Goal: Task Accomplishment & Management: Use online tool/utility

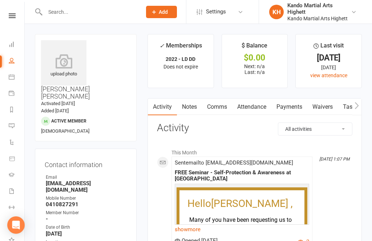
click at [260, 114] on link "Attendance" at bounding box center [251, 107] width 39 height 17
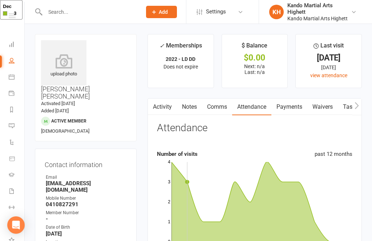
scroll to position [30, 0]
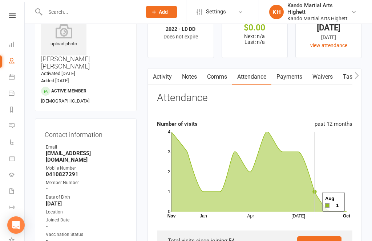
click at [313, 203] on icon at bounding box center [258, 172] width 175 height 80
click at [311, 204] on icon at bounding box center [258, 172] width 175 height 80
click at [293, 174] on icon at bounding box center [258, 172] width 175 height 80
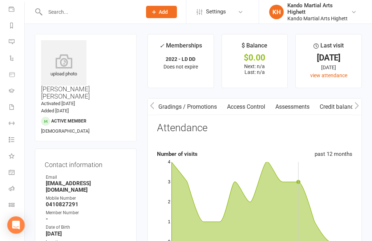
scroll to position [84, 0]
click at [9, 193] on link "Roll call" at bounding box center [17, 190] width 16 height 16
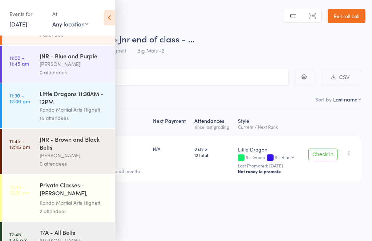
scroll to position [742, 0]
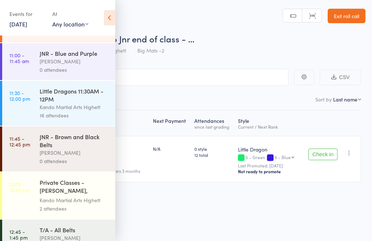
click at [97, 103] on div "Little Dragons 11:30AM - 12PM" at bounding box center [74, 95] width 69 height 16
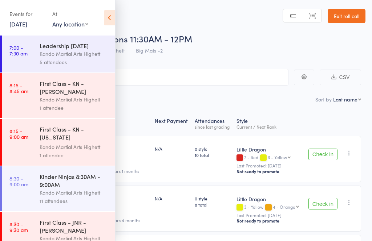
click at [109, 17] on icon at bounding box center [109, 17] width 11 height 15
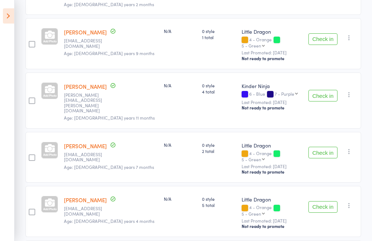
scroll to position [685, 0]
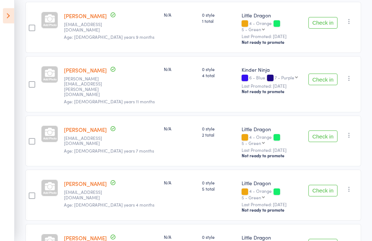
click at [327, 186] on button "Check in" at bounding box center [322, 192] width 29 height 12
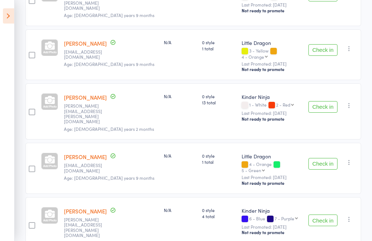
scroll to position [542, 0]
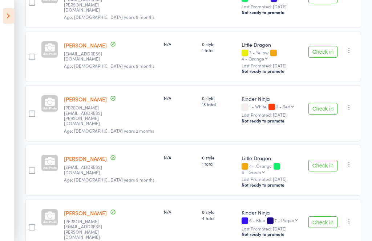
click at [316, 46] on button "Check in" at bounding box center [322, 52] width 29 height 12
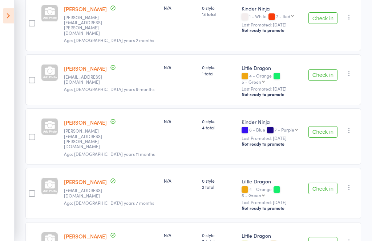
scroll to position [599, 0]
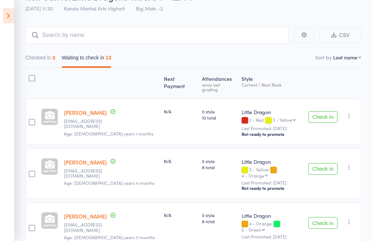
scroll to position [43, 0]
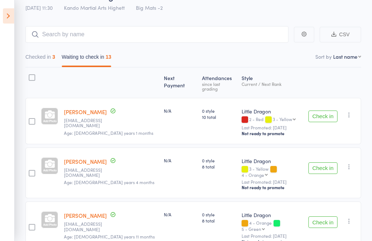
click at [329, 111] on button "Check in" at bounding box center [322, 117] width 29 height 12
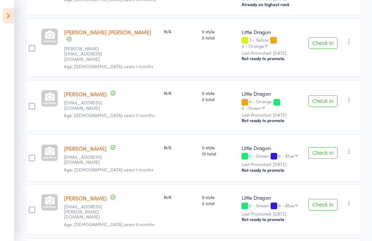
scroll to position [286, 0]
click at [325, 199] on button "Check in" at bounding box center [322, 205] width 29 height 12
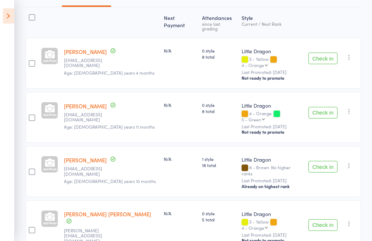
scroll to position [101, 0]
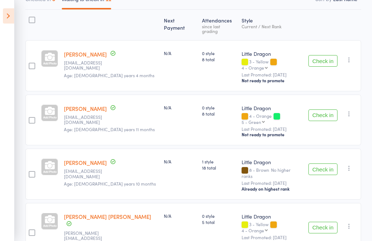
click at [331, 57] on button "Check in" at bounding box center [322, 61] width 29 height 12
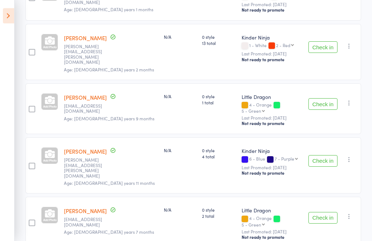
scroll to position [400, 0]
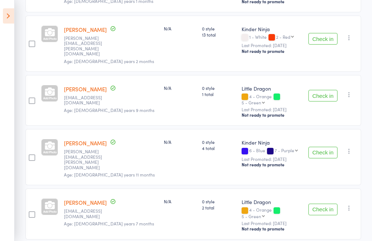
click at [326, 204] on button "Check in" at bounding box center [322, 210] width 29 height 12
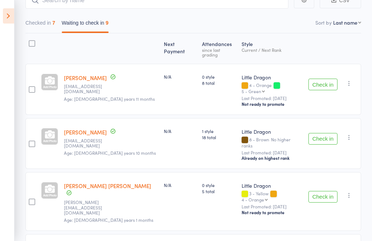
scroll to position [77, 0]
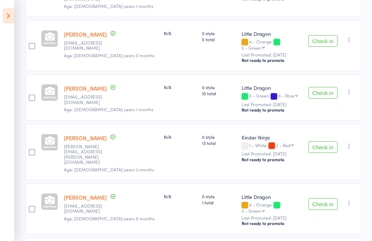
click at [327, 199] on button "Check in" at bounding box center [322, 205] width 29 height 12
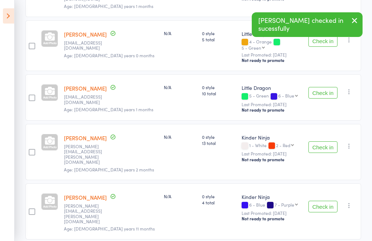
click at [330, 201] on button "Check in" at bounding box center [322, 207] width 29 height 12
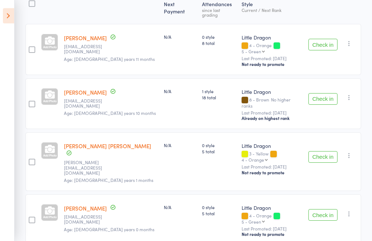
scroll to position [116, 0]
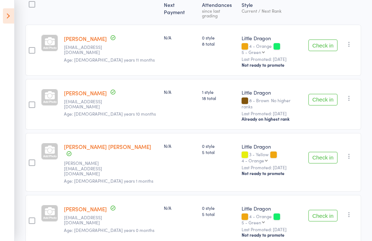
click at [323, 210] on button "Check in" at bounding box center [322, 216] width 29 height 12
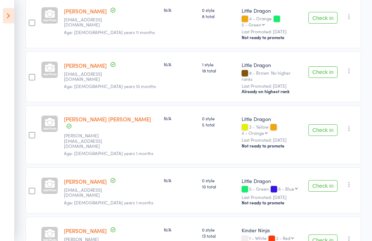
click at [327, 125] on button "Check in" at bounding box center [322, 131] width 29 height 12
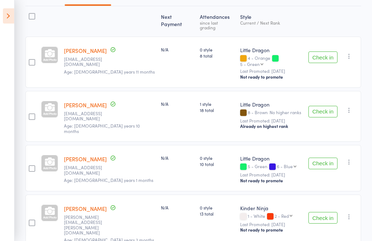
click at [321, 212] on button "Check in" at bounding box center [322, 218] width 29 height 12
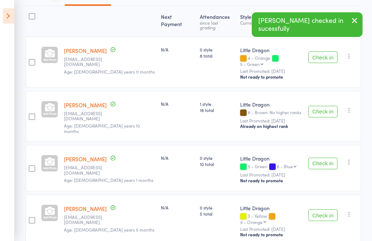
scroll to position [101, 0]
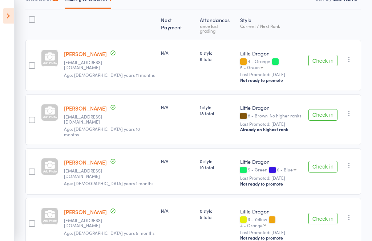
click at [326, 57] on button "Check in" at bounding box center [322, 61] width 29 height 12
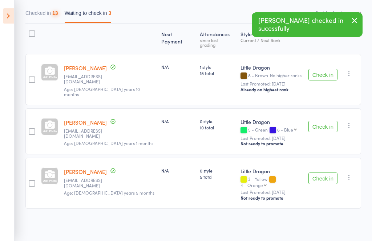
scroll to position [51, 0]
